Goal: Task Accomplishment & Management: Complete application form

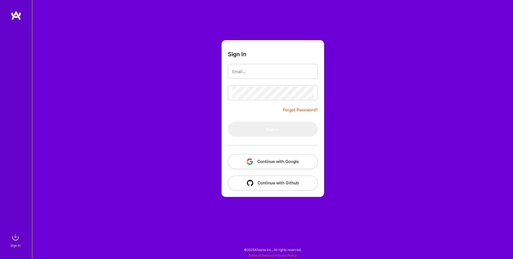
click at [250, 163] on img "button" at bounding box center [250, 161] width 6 height 6
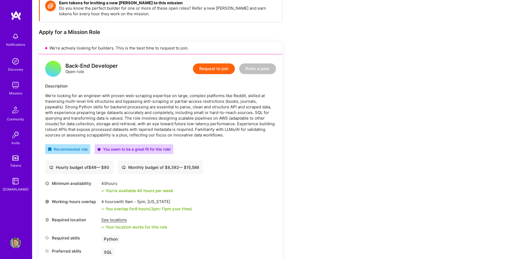
scroll to position [93, 0]
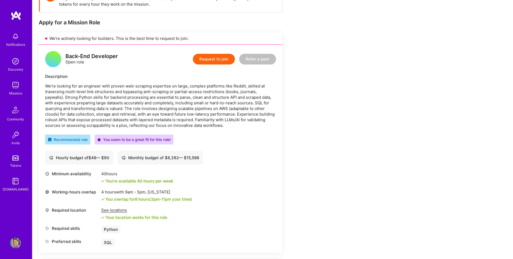
click at [221, 56] on button "Request to join" at bounding box center [214, 59] width 42 height 11
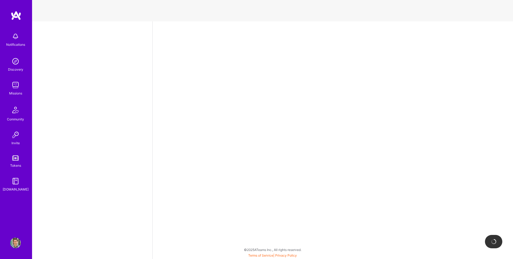
select select "AD"
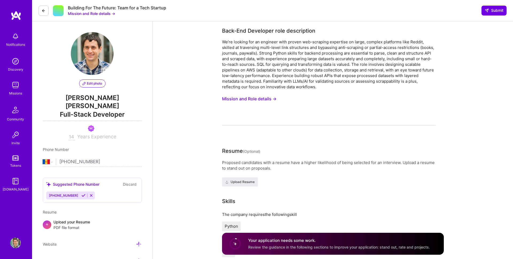
click at [268, 100] on button "Mission and Role details →" at bounding box center [249, 99] width 54 height 10
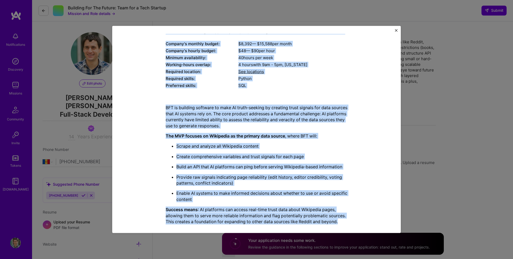
scroll to position [151, 0]
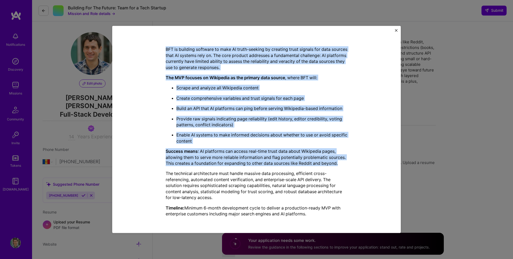
copy div "Lore-Ips Dolorsita cons adipiscinge Se’do eiusmod tem in utlabore etdo magnaa e…"
drag, startPoint x: 161, startPoint y: 66, endPoint x: 359, endPoint y: 218, distance: 249.3
click at [359, 218] on div "Mission Description and Role Details Back-End Developer role description We’re …" at bounding box center [256, 54] width 264 height 334
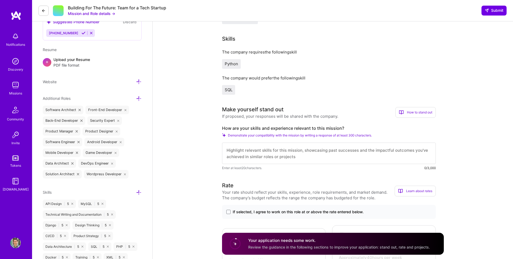
scroll to position [1, 0]
click at [253, 115] on div "If proposed, your responses will be shared with the company." at bounding box center [280, 116] width 116 height 6
click at [253, 125] on div "Make yourself stand out If proposed, your responses will be shared with the com…" at bounding box center [329, 137] width 214 height 65
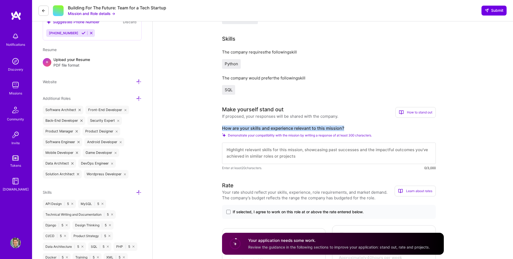
copy label "How are your skills and experience relevant to this mission?"
click at [287, 211] on span "If selected, I agree to work on this role at or above the rate entered below." at bounding box center [298, 211] width 131 height 5
click at [0, 0] on input "If selected, I agree to work on this role at or above the rate entered below." at bounding box center [0, 0] width 0 height 0
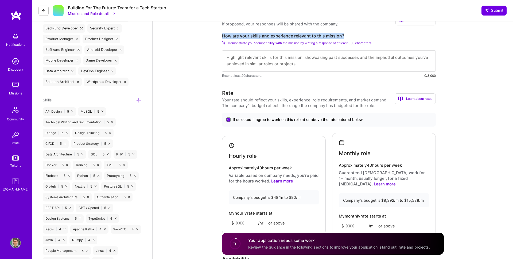
scroll to position [306, 0]
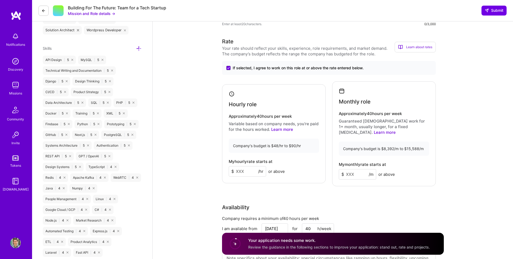
click at [249, 172] on input at bounding box center [247, 171] width 37 height 10
type input "60"
type input "10000"
click at [176, 140] on div "Back-End Developer role description We’re looking for an engineer with proven w…" at bounding box center [333, 205] width 360 height 978
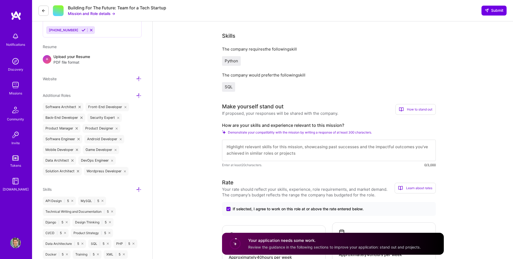
scroll to position [0, 0]
click at [273, 144] on textarea at bounding box center [329, 149] width 214 height 21
paste textarea "L ipsum dolo 84 sitam co adipisc elitseddoei temporinci utla e dolore magna al …"
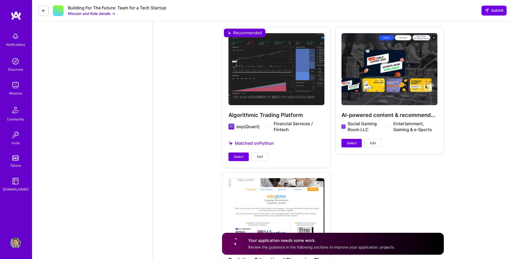
scroll to position [843, 0]
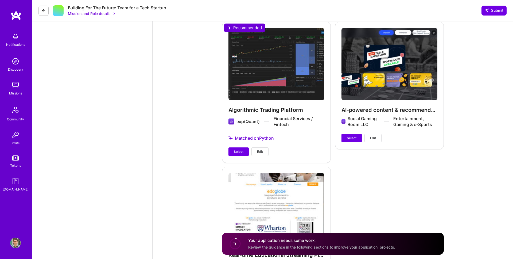
type textarea "L ipsum dolo 84 sitam co adipisc elitseddoei temporinci utla e dolore magna al …"
click at [247, 140] on div "Algorithmic Trading Platform exp(Quant) Financial Services / Fintech Matched on…" at bounding box center [276, 92] width 109 height 140
click at [243, 147] on button "Select" at bounding box center [238, 151] width 20 height 9
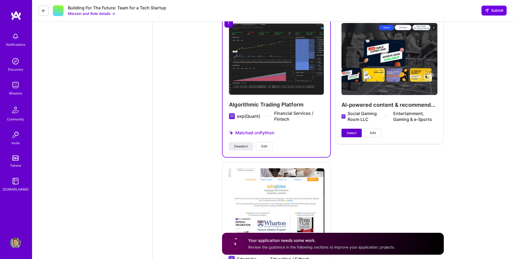
click at [357, 129] on button "Select" at bounding box center [351, 132] width 20 height 9
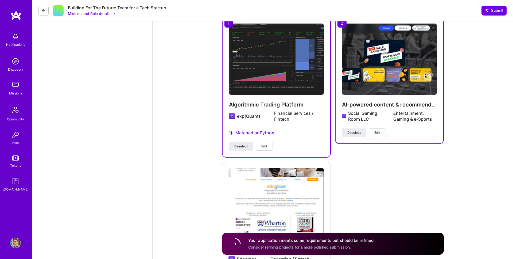
scroll to position [900, 0]
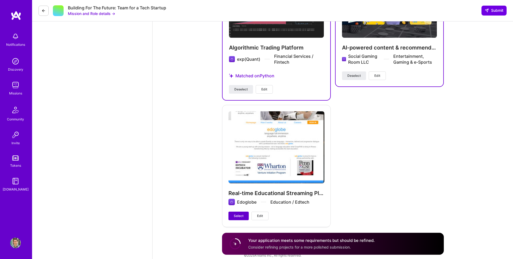
click at [232, 211] on button "Select" at bounding box center [238, 215] width 20 height 9
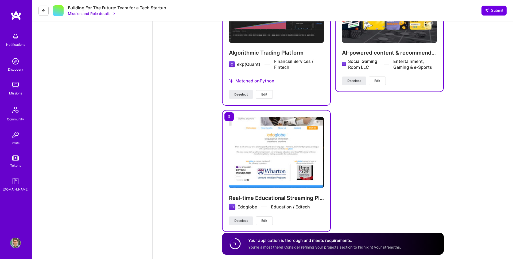
click at [495, 2] on div "Building For The Future: Team for a Tech Startup Mission and Role details → Sub…" at bounding box center [272, 10] width 481 height 21
click at [495, 9] on span "Submit" at bounding box center [493, 10] width 19 height 5
